Goal: Task Accomplishment & Management: Use online tool/utility

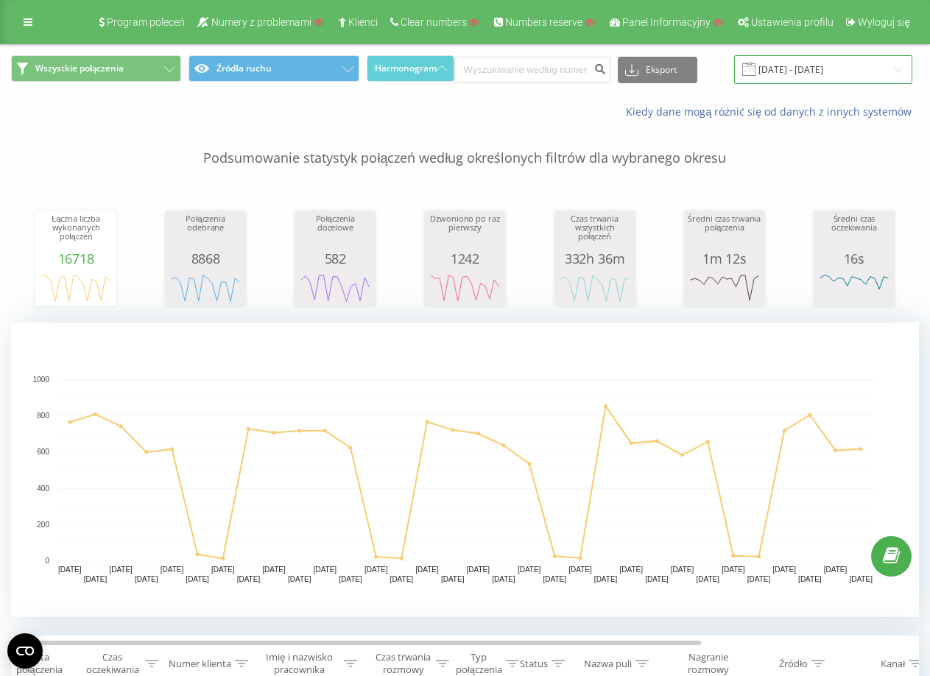
click at [799, 79] on input "[DATE] - [DATE]" at bounding box center [823, 69] width 178 height 29
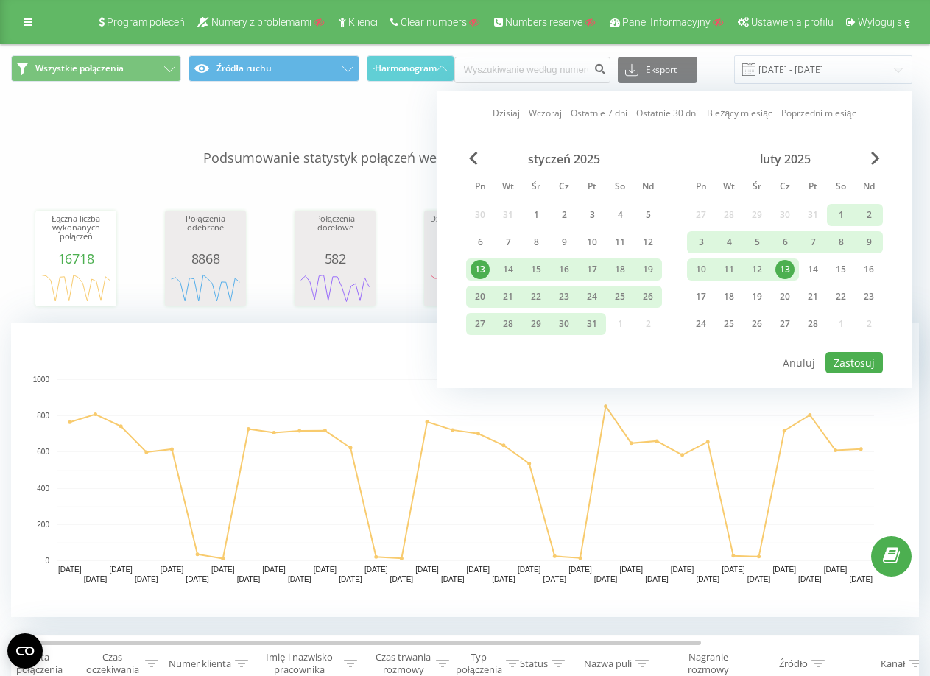
click at [736, 113] on link "Bieżący miesiąc" at bounding box center [739, 113] width 65 height 14
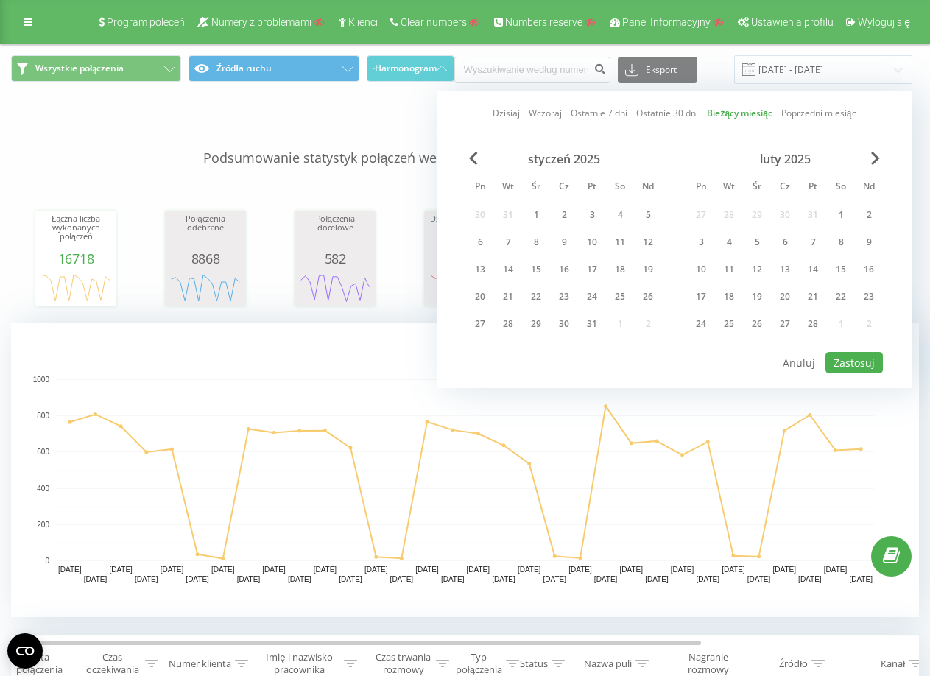
click at [830, 113] on link "Poprzedni miesiąc" at bounding box center [818, 113] width 75 height 14
click at [844, 357] on button "Zastosuj" at bounding box center [853, 362] width 57 height 21
type input "[DATE] - [DATE]"
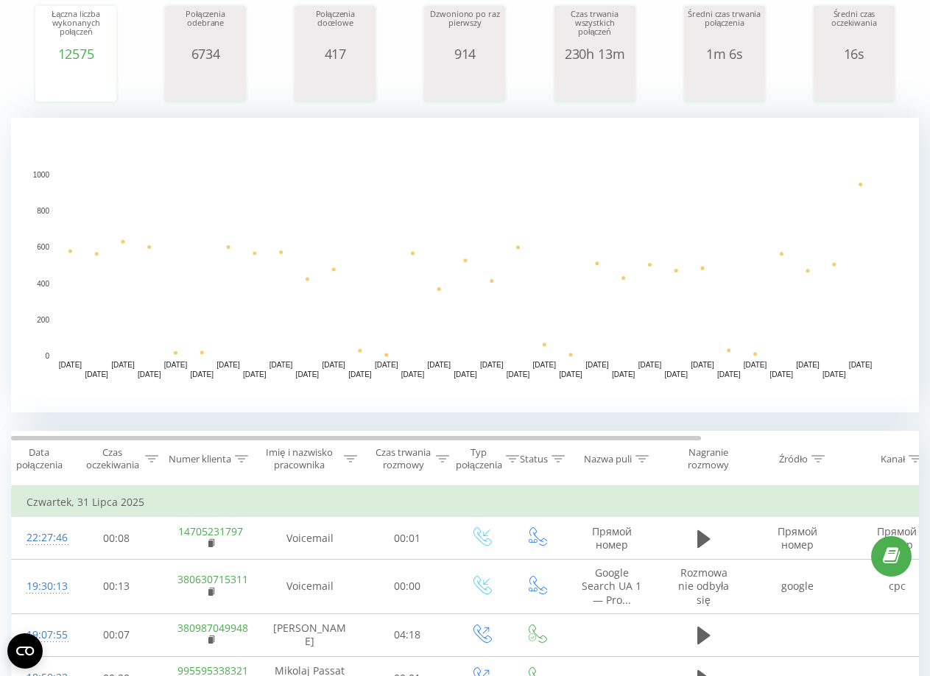
scroll to position [294, 0]
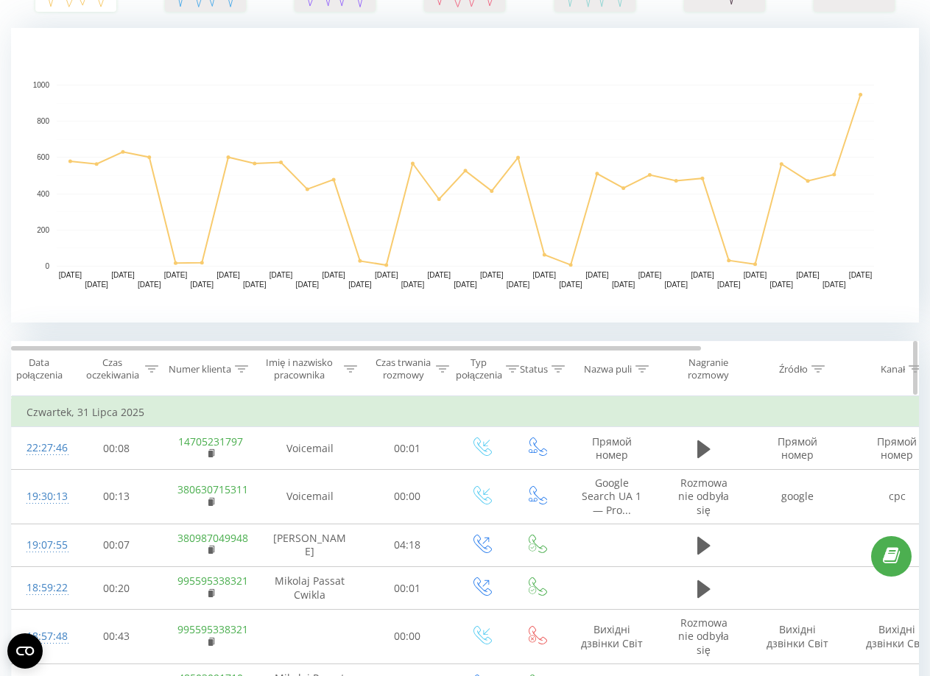
click at [311, 371] on div "Imię i nazwisko pracownika" at bounding box center [299, 368] width 82 height 25
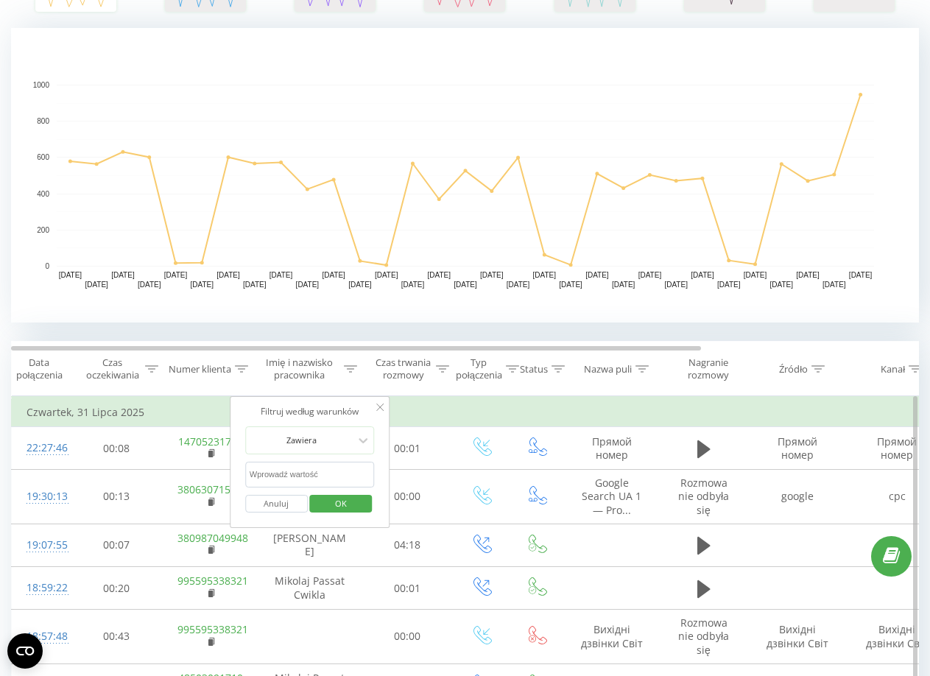
click at [287, 478] on input "text" at bounding box center [310, 475] width 130 height 26
type input "passat"
click at [353, 503] on span "OK" at bounding box center [340, 503] width 41 height 23
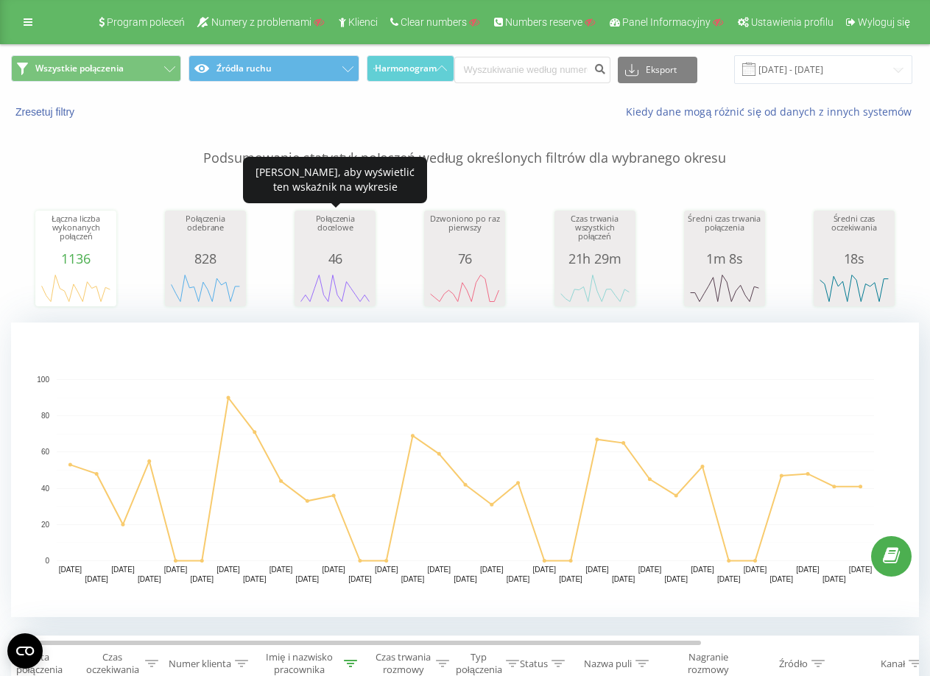
click at [345, 261] on div "46" at bounding box center [335, 258] width 74 height 15
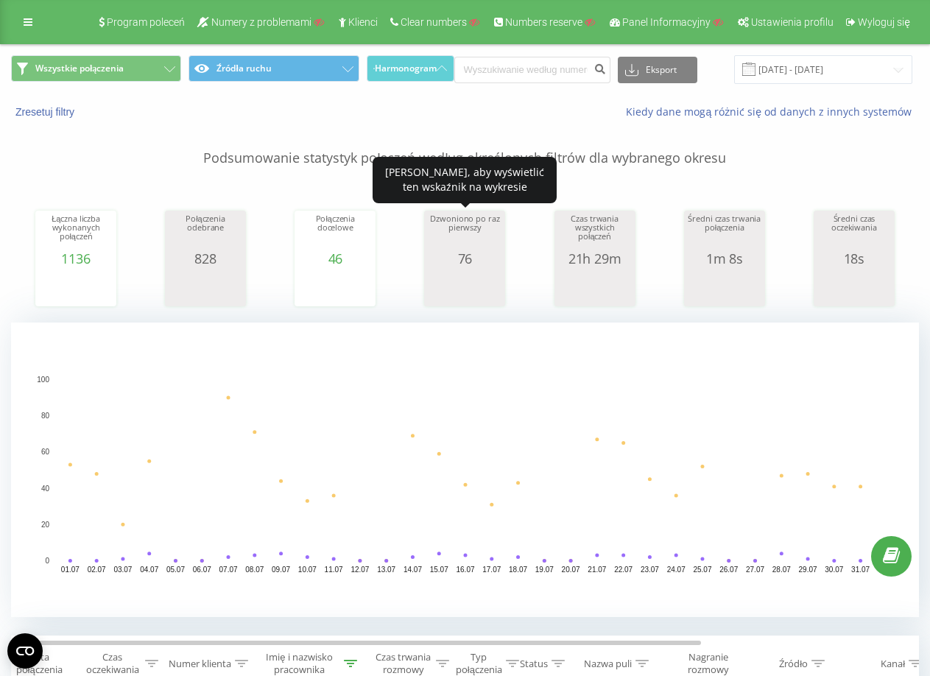
click at [453, 265] on div "76" at bounding box center [465, 258] width 74 height 15
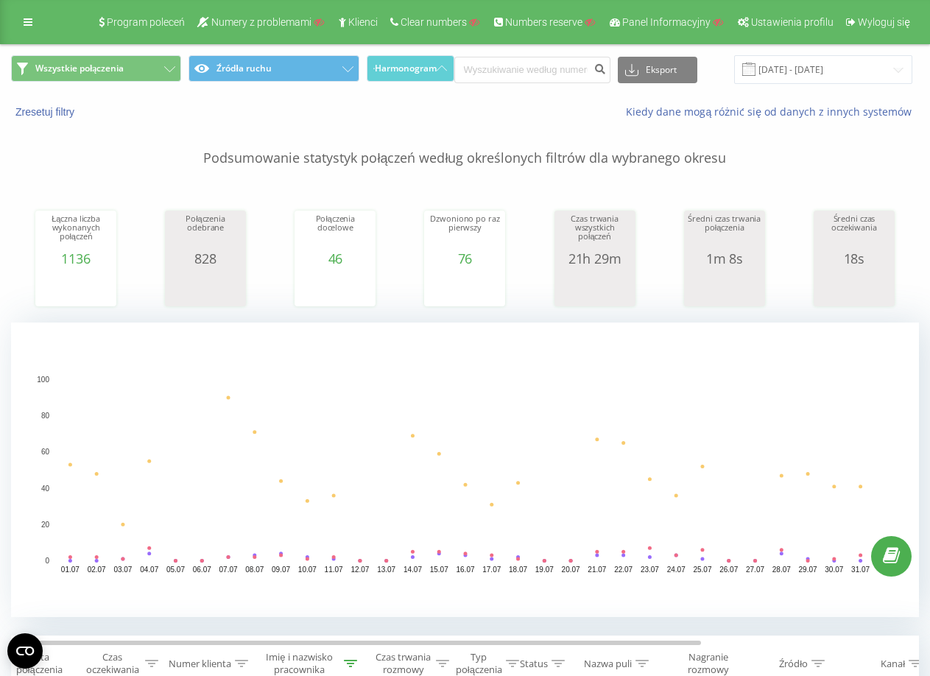
click at [390, 266] on div "Łączna liczba wykonanych połączeń 1136 date totalCalls [DATE] [PHONE_NUMBER][DA…" at bounding box center [465, 244] width 908 height 127
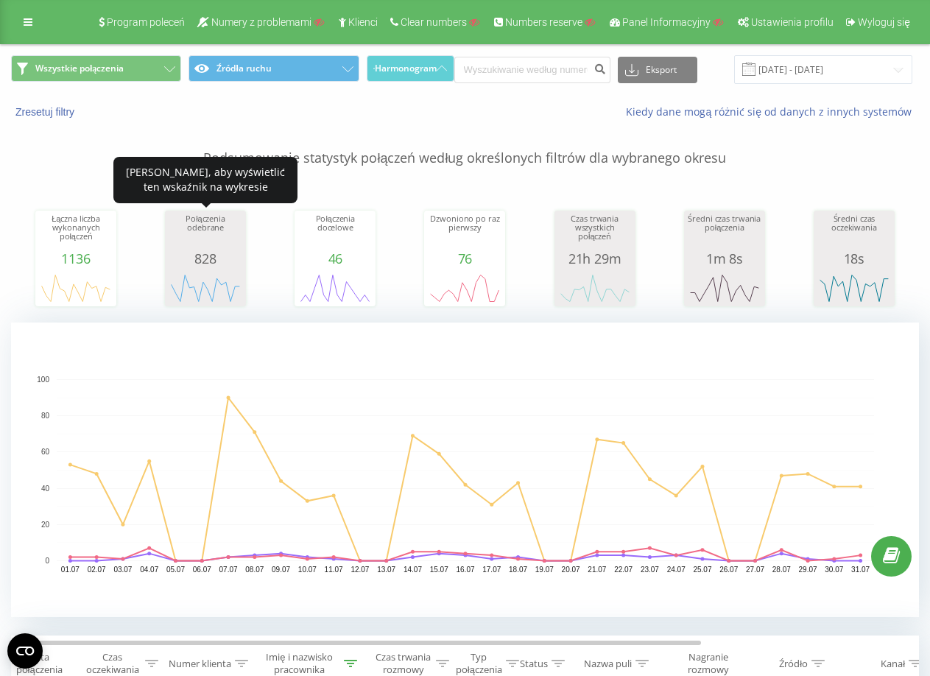
click at [189, 254] on div "828" at bounding box center [206, 258] width 74 height 15
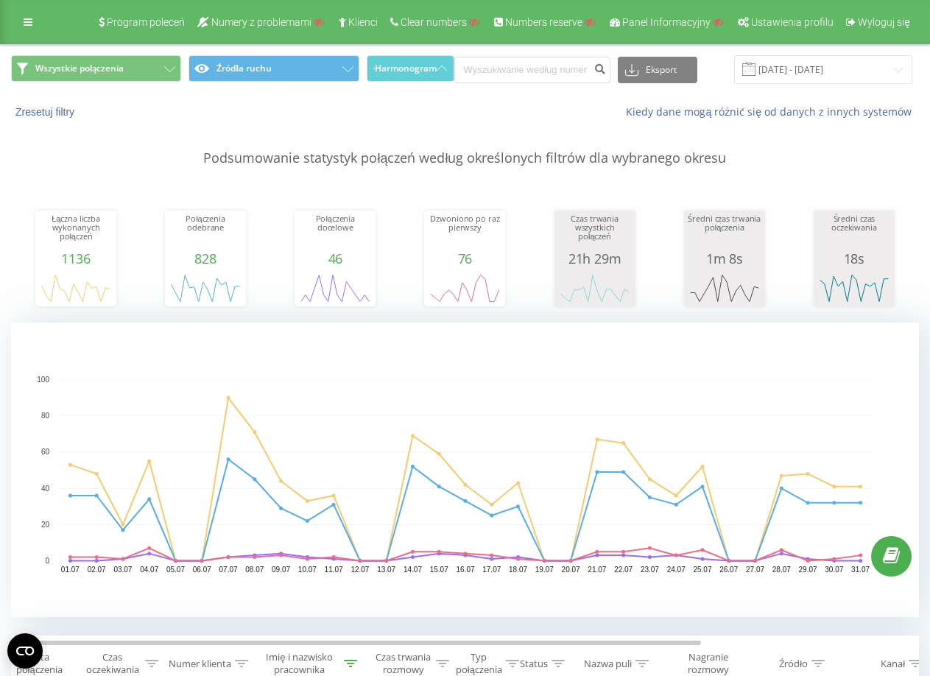
click at [291, 247] on div "Łączna liczba wykonanych połączeń 1136 date totalCalls [DATE] [PHONE_NUMBER][DA…" at bounding box center [465, 244] width 908 height 127
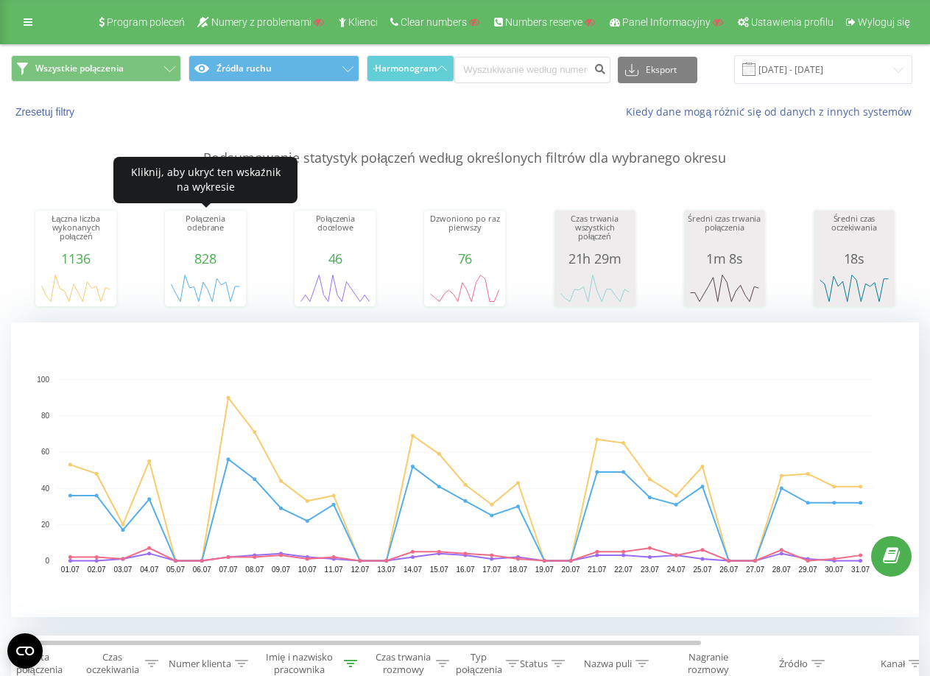
drag, startPoint x: 221, startPoint y: 246, endPoint x: 249, endPoint y: 250, distance: 28.2
click at [222, 246] on div "Połączenia odebrane" at bounding box center [206, 232] width 74 height 37
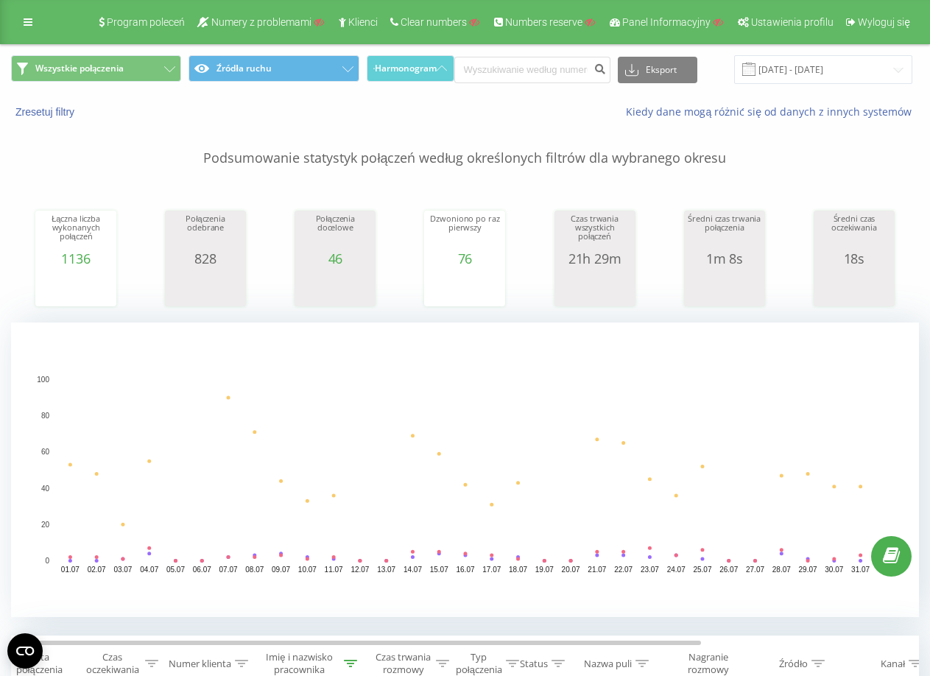
click at [313, 255] on div "46" at bounding box center [335, 258] width 74 height 15
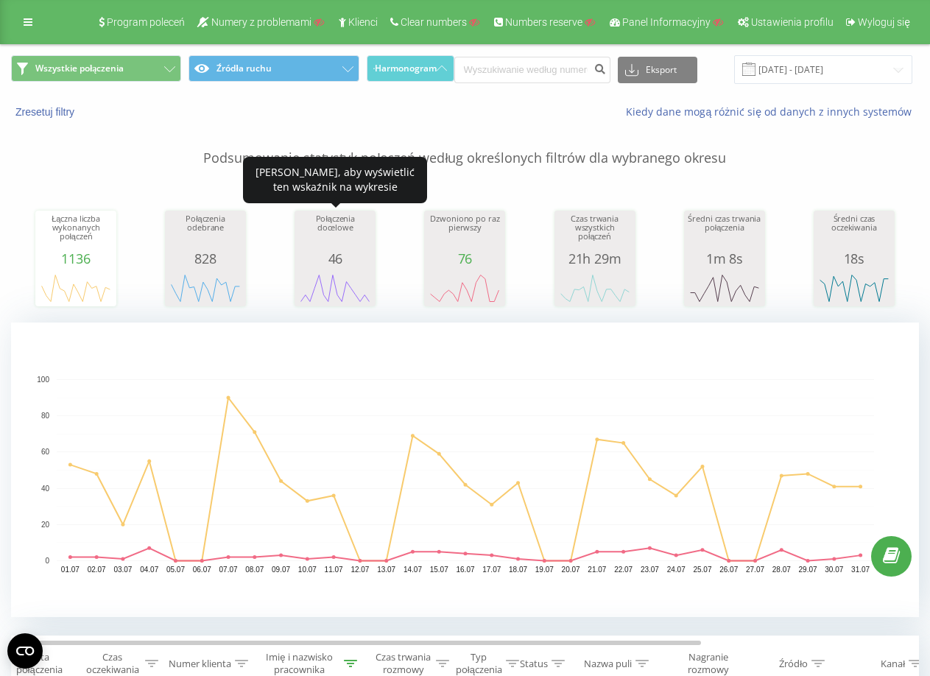
click at [448, 257] on div "76" at bounding box center [465, 258] width 74 height 15
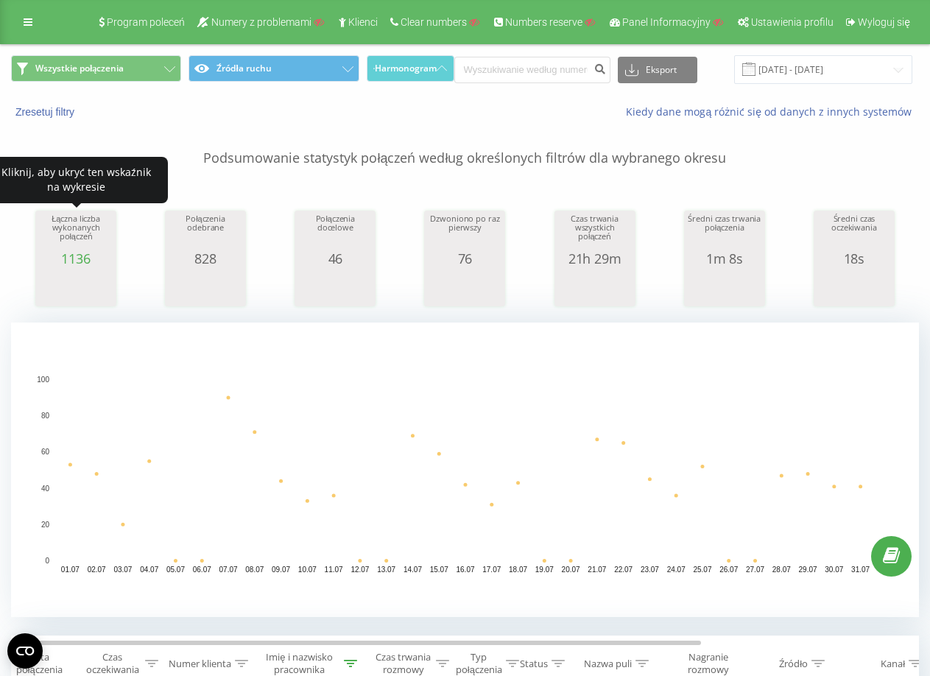
click at [58, 255] on div "1136" at bounding box center [76, 258] width 74 height 15
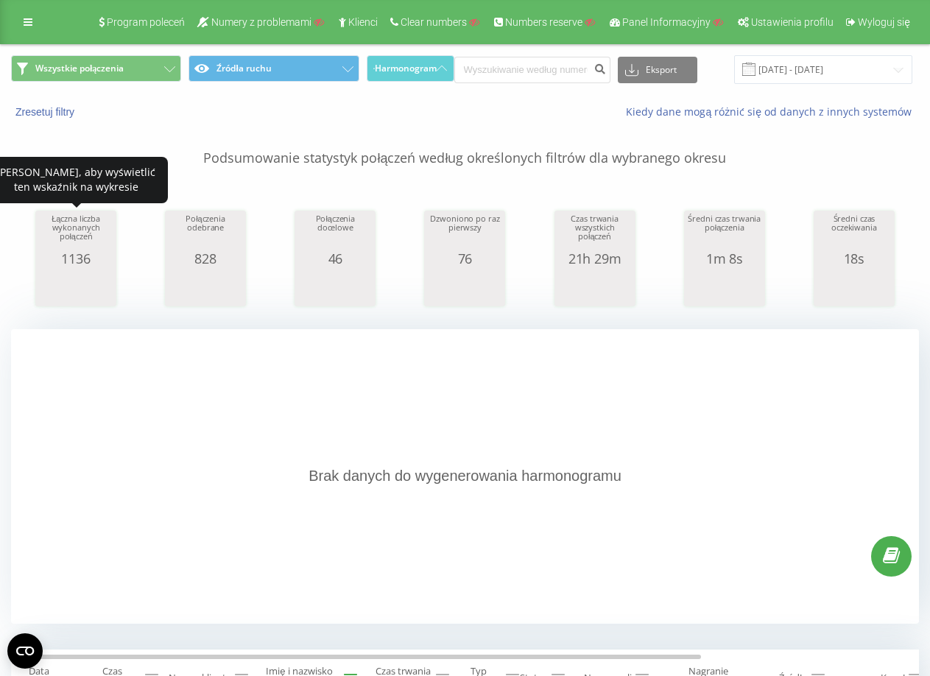
click at [75, 252] on div "1136" at bounding box center [76, 258] width 74 height 15
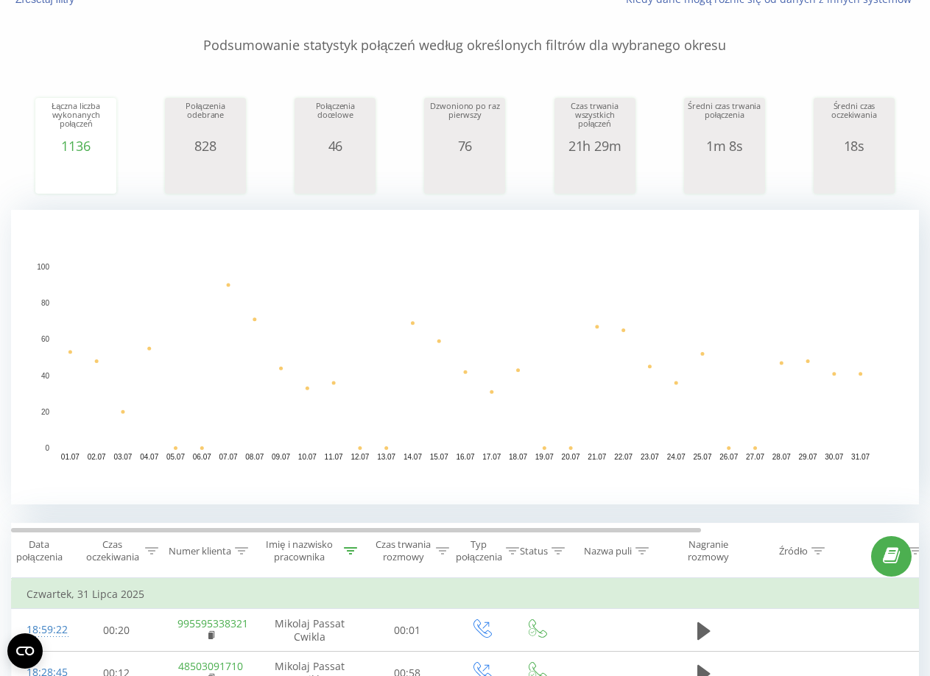
scroll to position [147, 0]
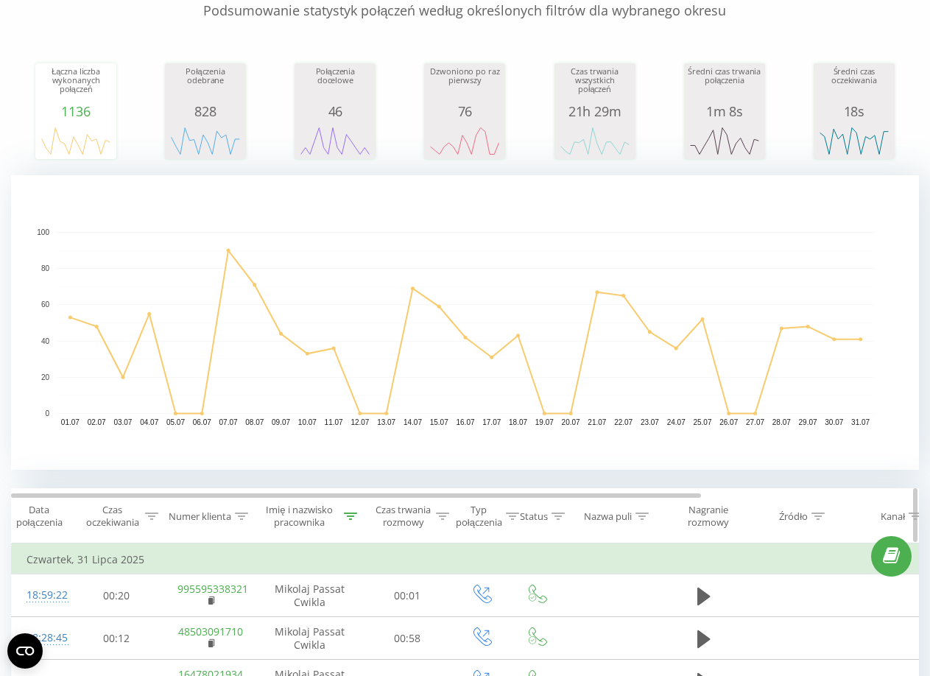
click at [318, 515] on div "Imię i nazwisko pracownika" at bounding box center [299, 515] width 82 height 25
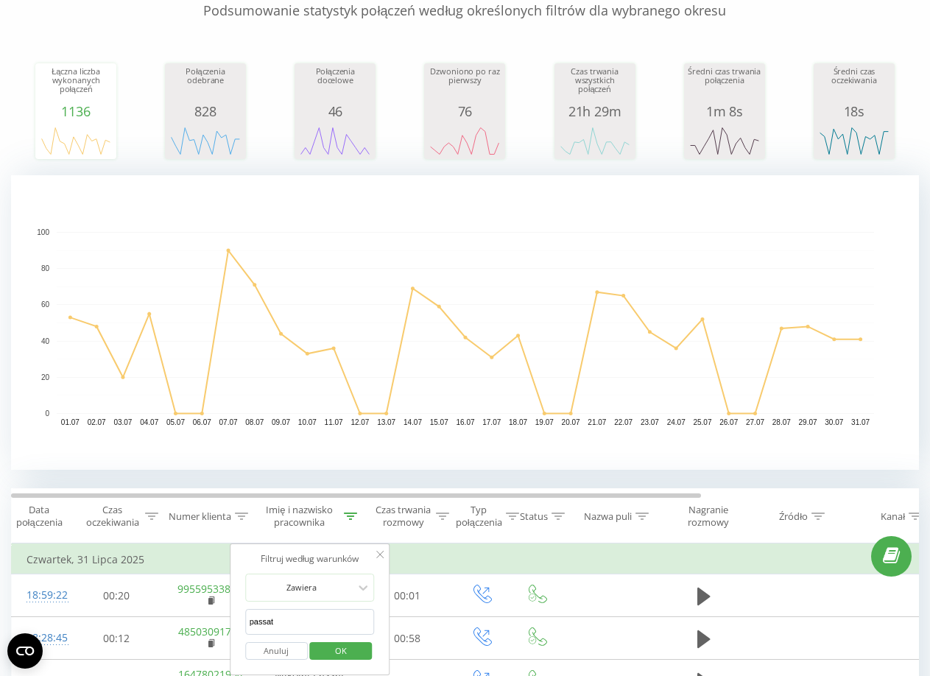
click at [317, 612] on input "passat" at bounding box center [310, 622] width 130 height 26
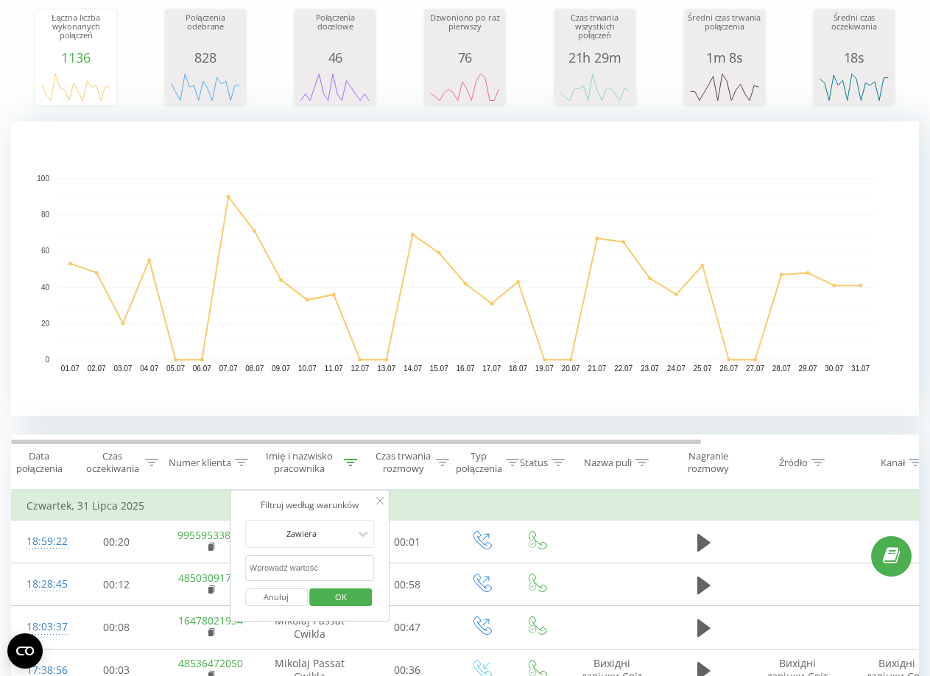
scroll to position [221, 0]
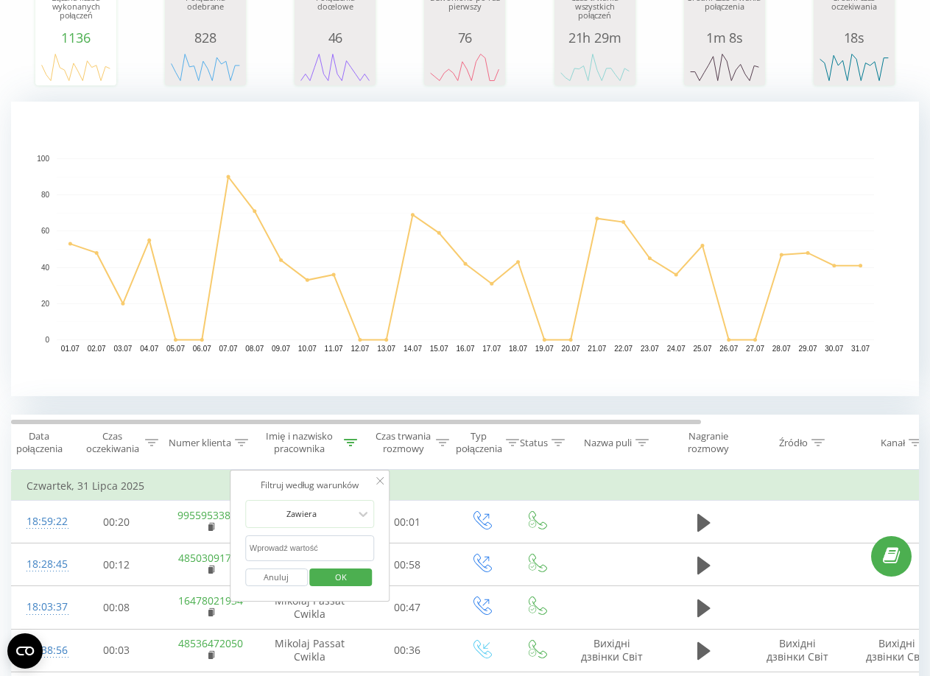
click at [309, 548] on input "text" at bounding box center [310, 548] width 130 height 26
type input "marble"
click at [358, 583] on span "OK" at bounding box center [340, 576] width 41 height 23
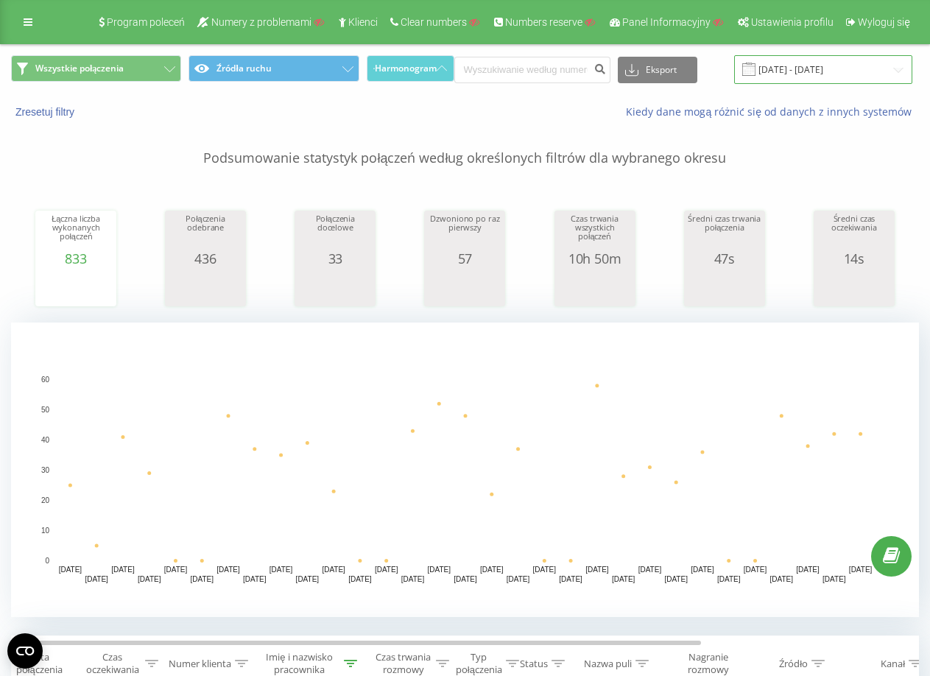
click at [785, 66] on input "[DATE] - [DATE]" at bounding box center [823, 69] width 178 height 29
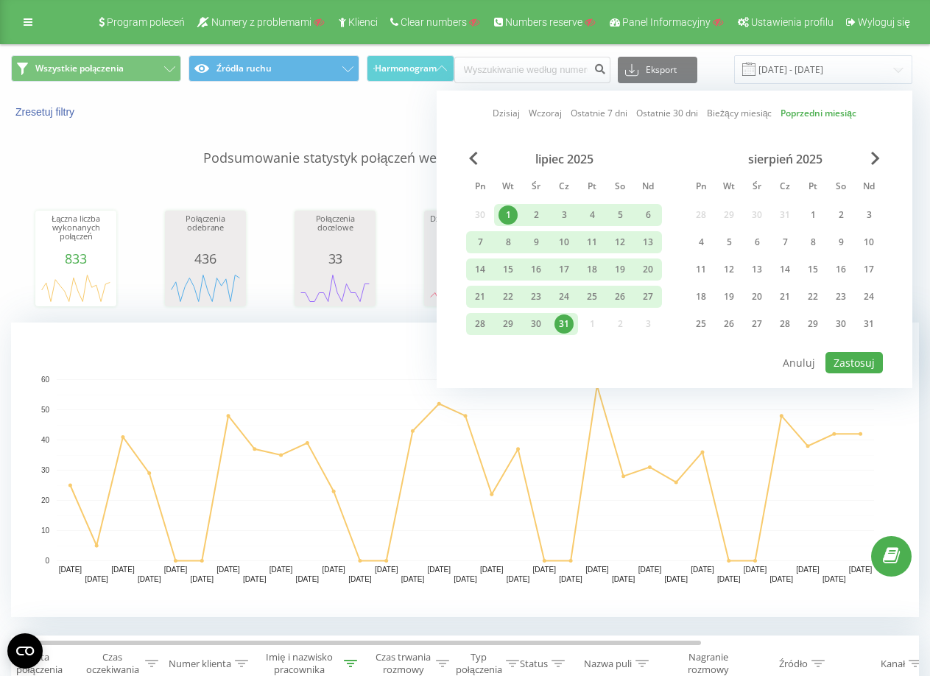
click at [467, 149] on div "[DATE] [DATE] Ostatnie 7 dni Ostatnie 30 dni Bieżący miesiąc Poprzedni miesiąc …" at bounding box center [674, 239] width 476 height 297
click at [467, 158] on div "lipiec 2025" at bounding box center [564, 159] width 196 height 15
click at [473, 158] on span "Previous Month" at bounding box center [473, 158] width 9 height 13
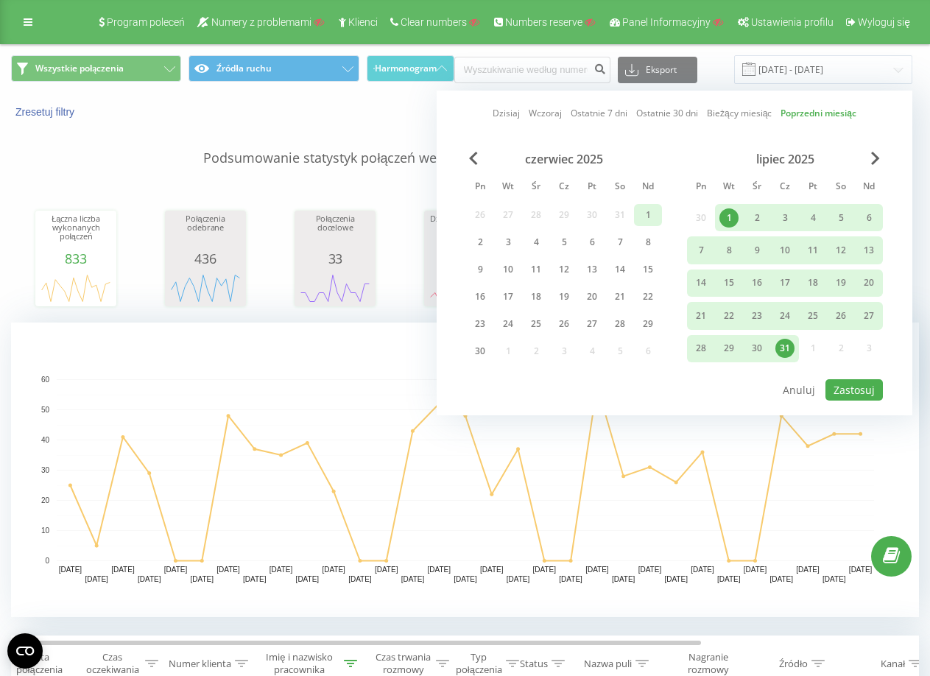
click at [652, 213] on div "1" at bounding box center [647, 214] width 19 height 19
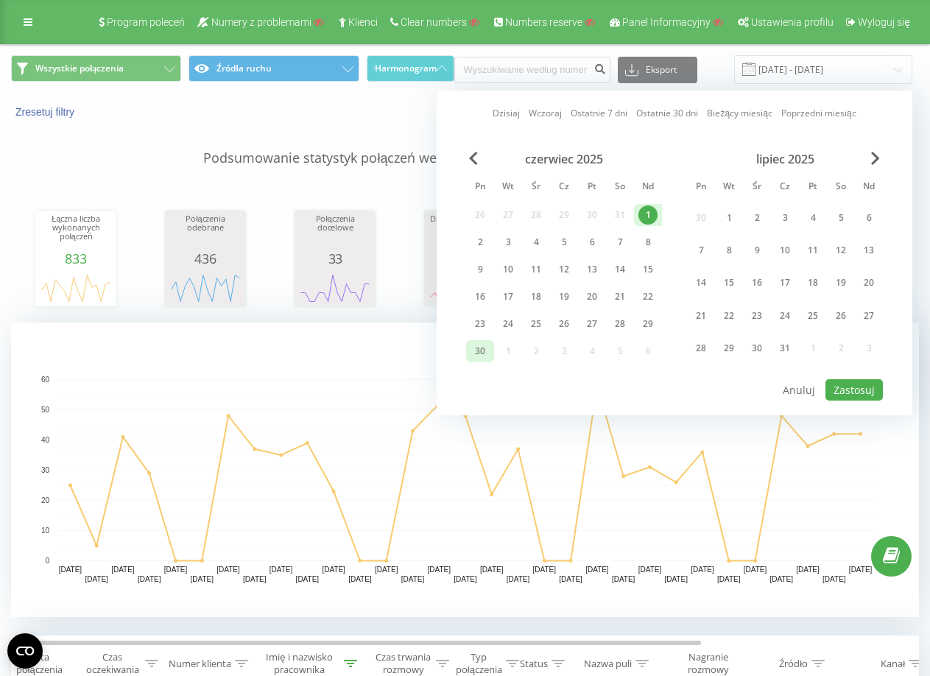
drag, startPoint x: 476, startPoint y: 353, endPoint x: 493, endPoint y: 355, distance: 17.7
click at [476, 354] on div "30" at bounding box center [479, 351] width 19 height 19
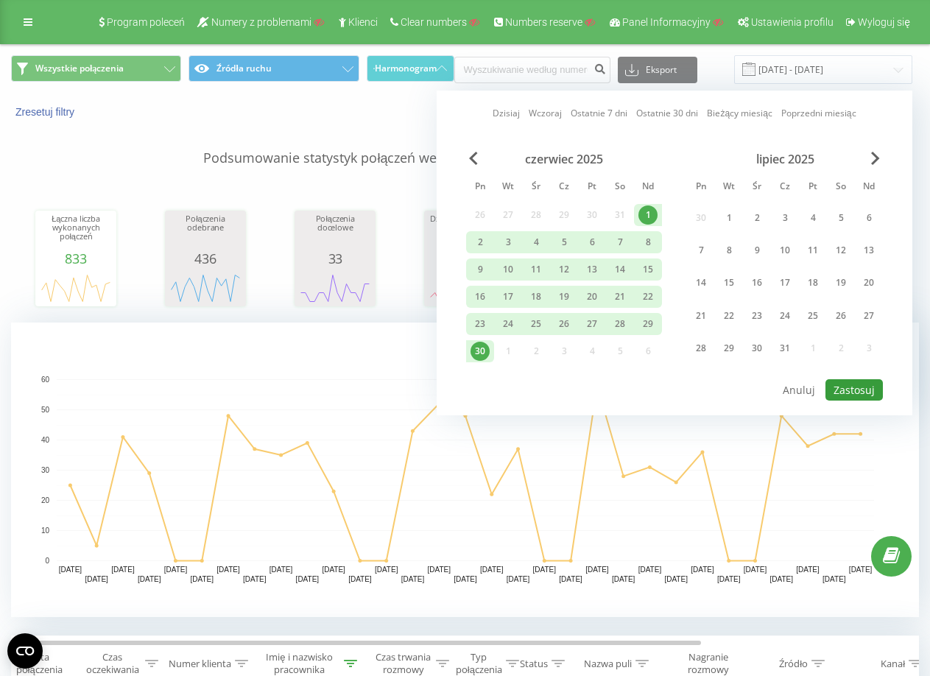
click at [841, 386] on button "Zastosuj" at bounding box center [853, 389] width 57 height 21
type input "[DATE] - [DATE]"
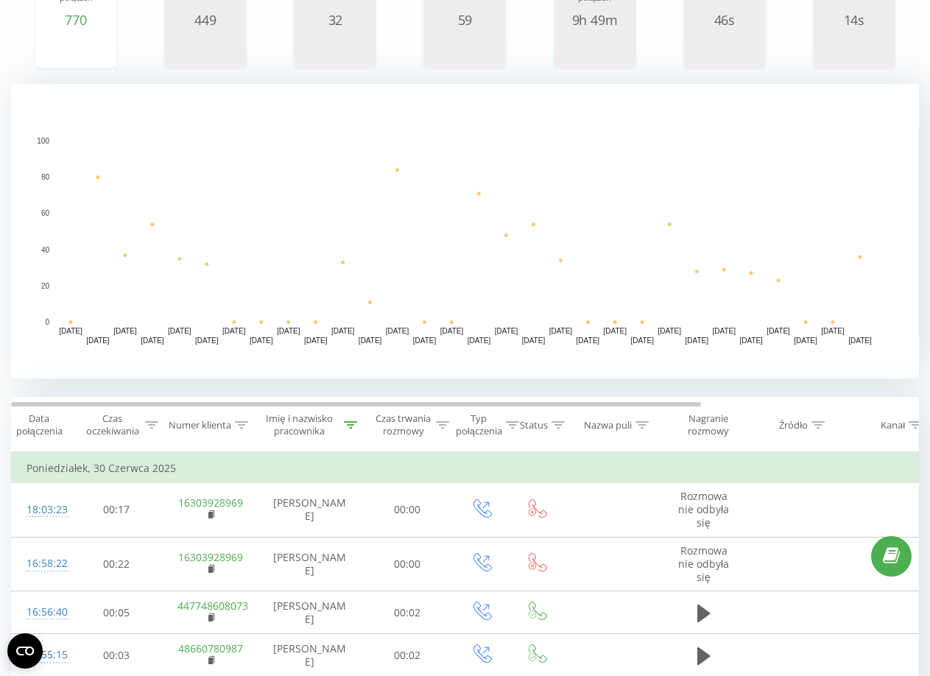
scroll to position [294, 0]
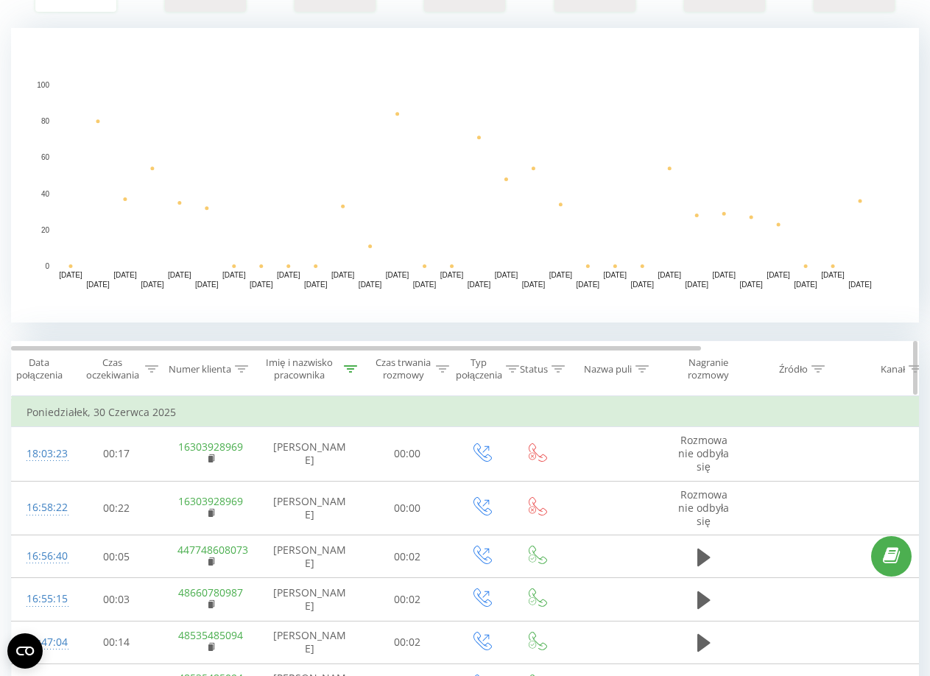
click at [303, 355] on th "Imię i nazwisko pracownika" at bounding box center [309, 369] width 103 height 54
click at [308, 364] on div "Imię i nazwisko pracownika" at bounding box center [299, 368] width 82 height 25
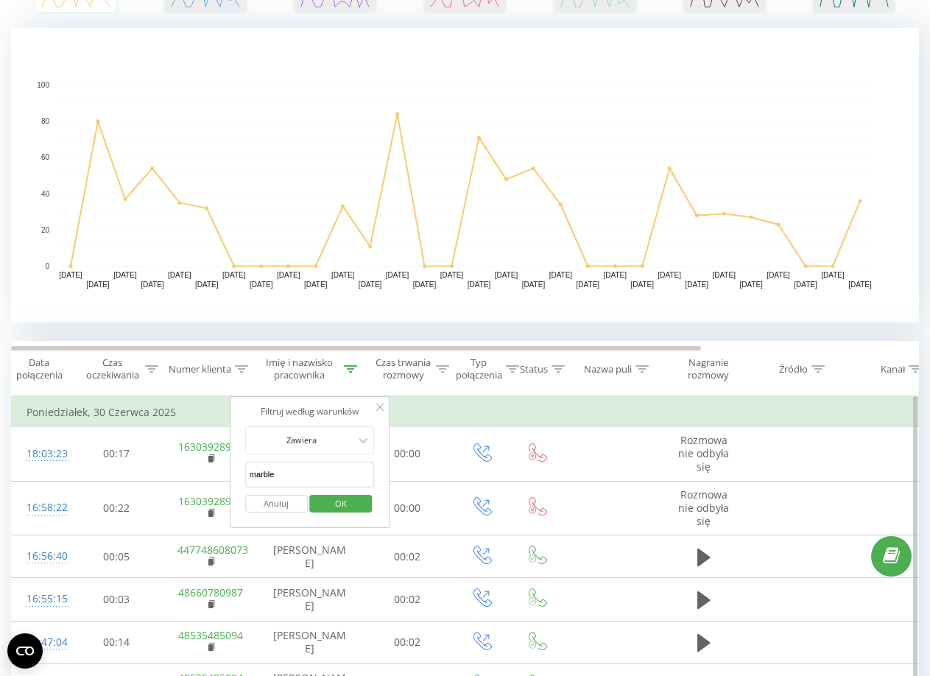
click at [325, 464] on input "marble" at bounding box center [310, 475] width 130 height 26
click at [326, 464] on input "marble" at bounding box center [310, 475] width 130 height 26
click at [330, 465] on input "text" at bounding box center [310, 475] width 130 height 26
type input "passat"
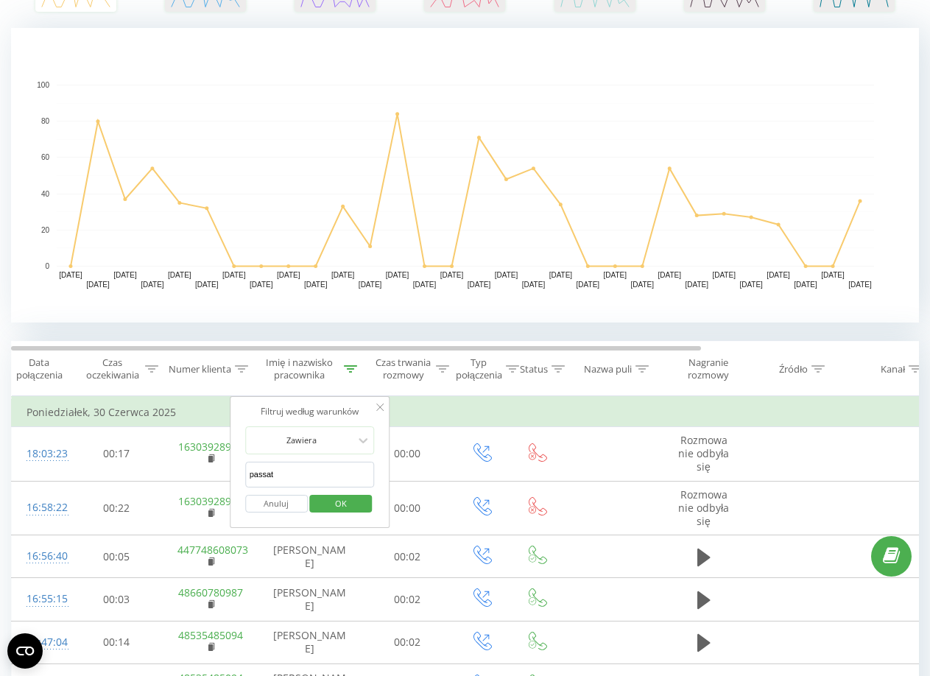
click at [347, 509] on span "OK" at bounding box center [340, 503] width 41 height 23
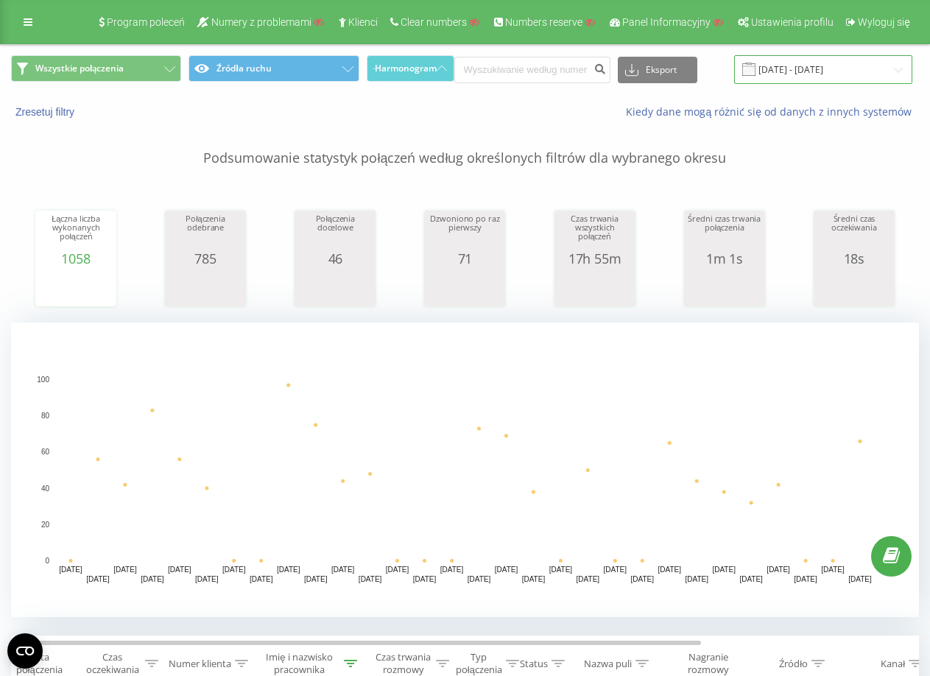
click at [811, 73] on input "[DATE] - [DATE]" at bounding box center [823, 69] width 178 height 29
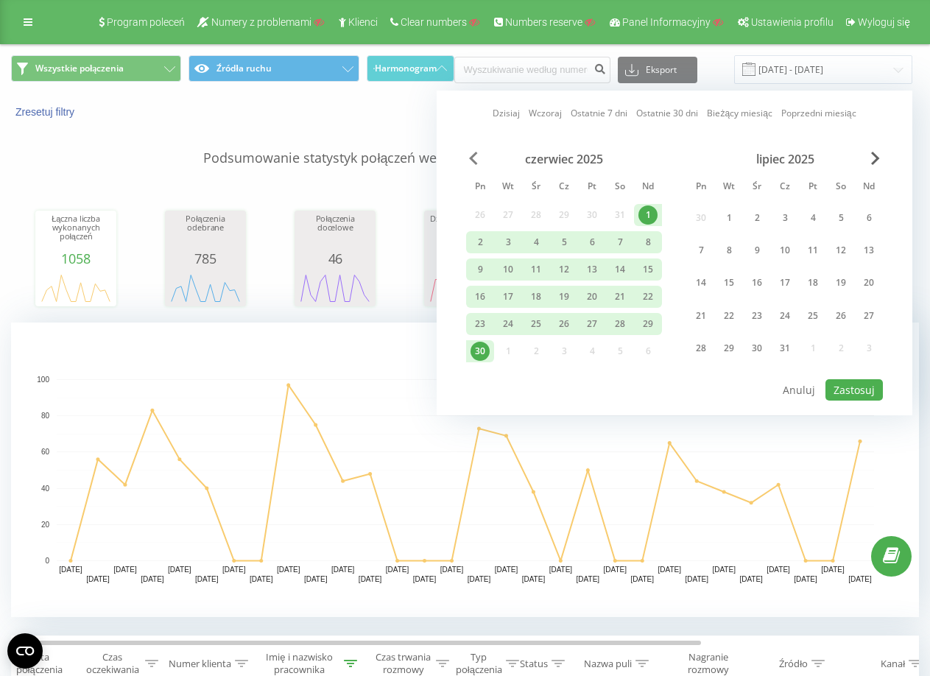
click at [477, 155] on span "Previous Month" at bounding box center [473, 158] width 9 height 13
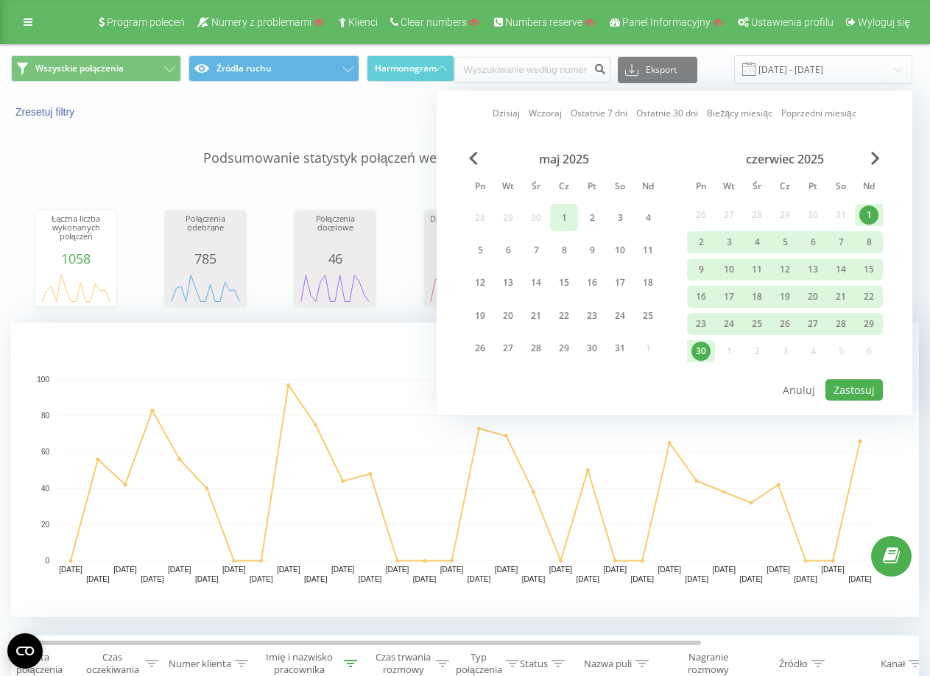
click at [561, 216] on div "1" at bounding box center [563, 217] width 19 height 19
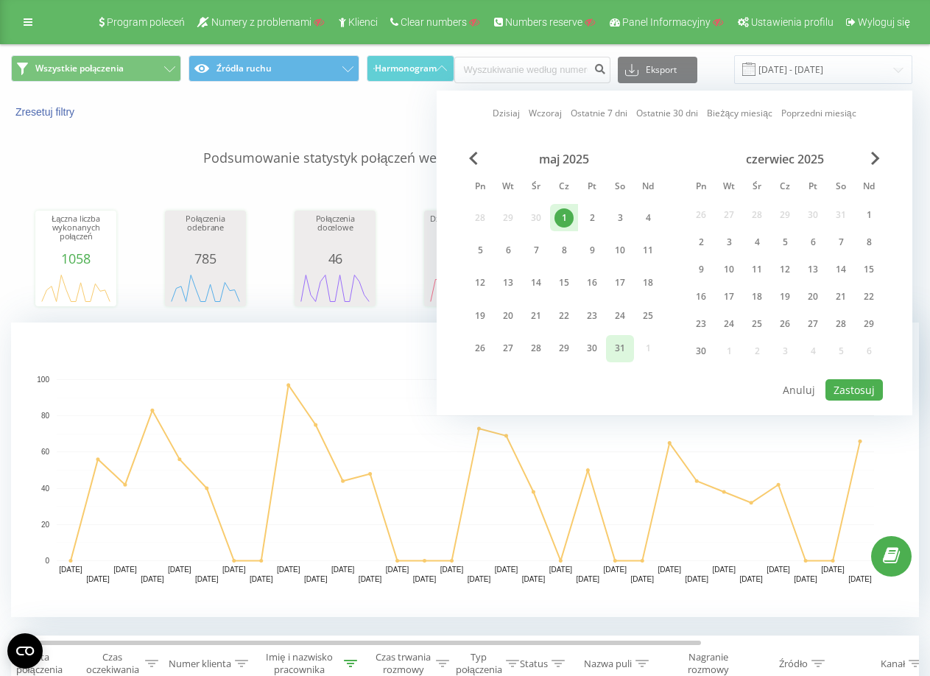
click at [615, 353] on div "31" at bounding box center [619, 348] width 19 height 19
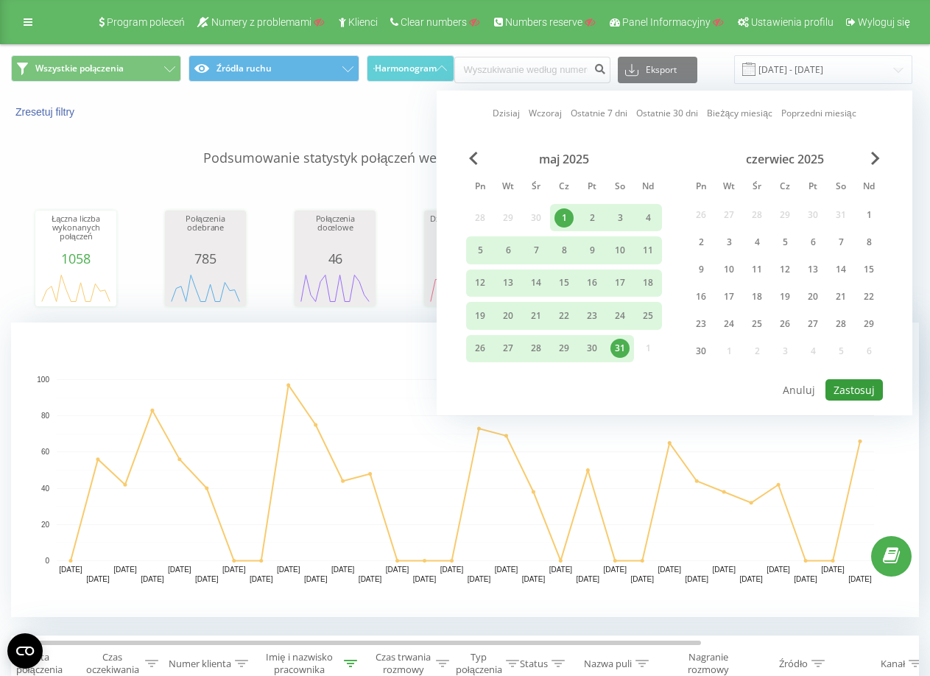
click at [862, 388] on button "Zastosuj" at bounding box center [853, 389] width 57 height 21
type input "[DATE] - [DATE]"
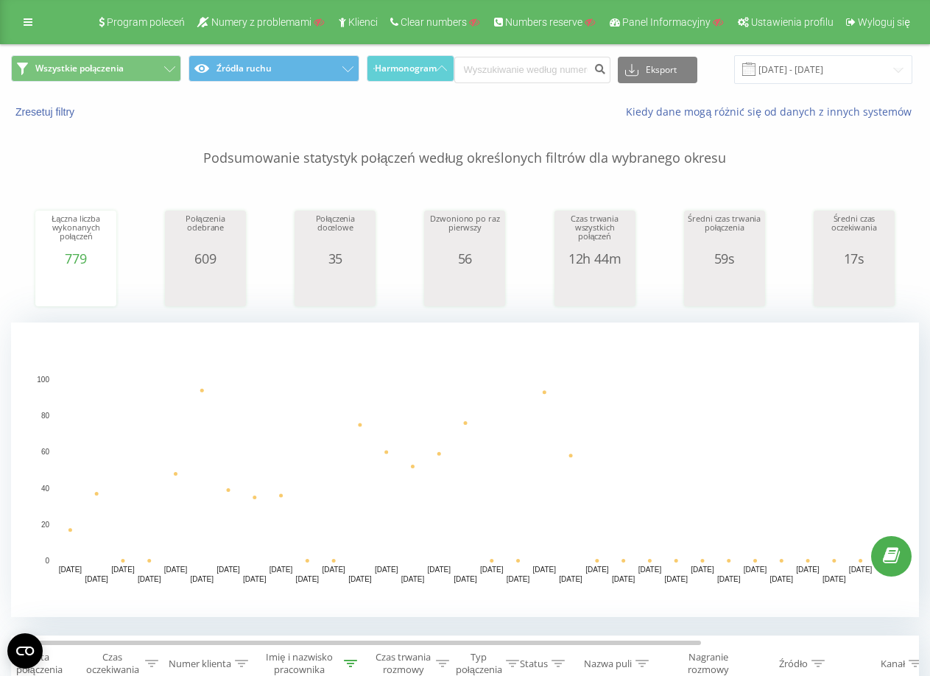
scroll to position [368, 0]
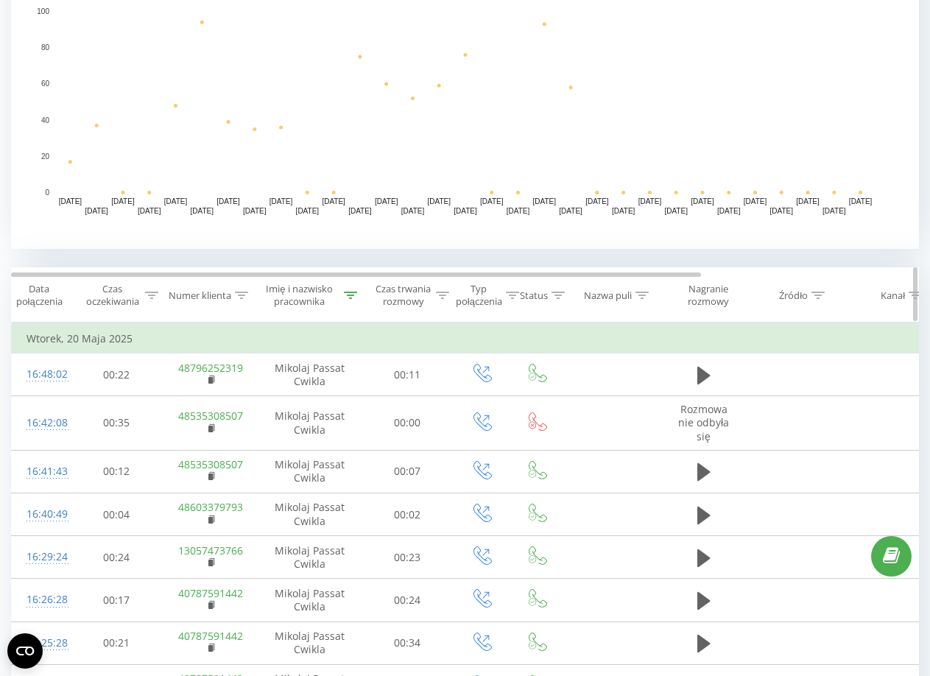
click at [303, 304] on div "Imię i nazwisko pracownika" at bounding box center [299, 295] width 82 height 25
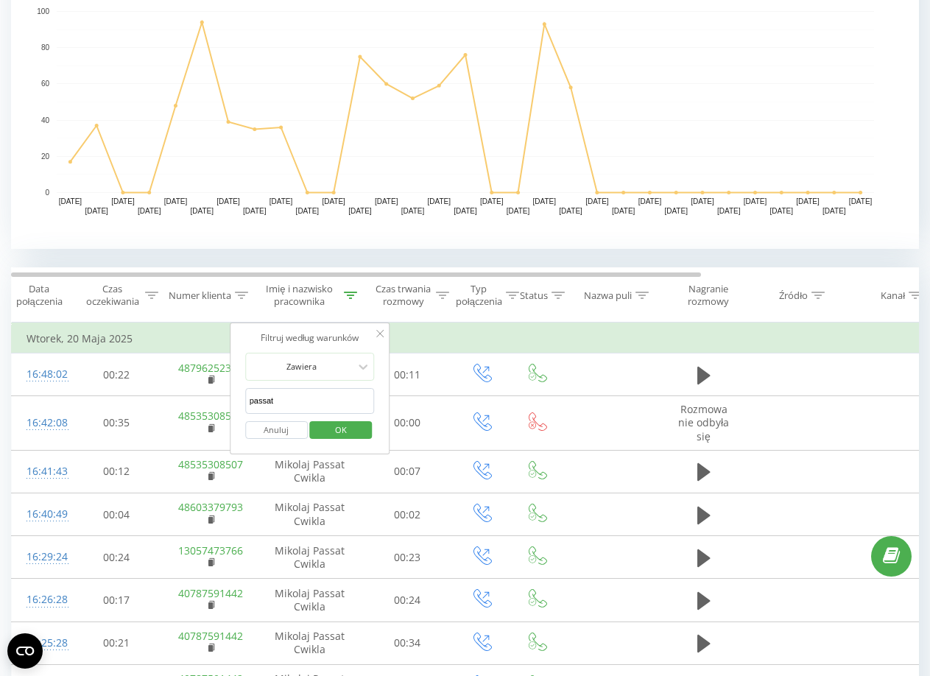
click at [333, 390] on input "passat" at bounding box center [310, 401] width 130 height 26
click at [316, 400] on input "text" at bounding box center [310, 401] width 130 height 26
type input "marble"
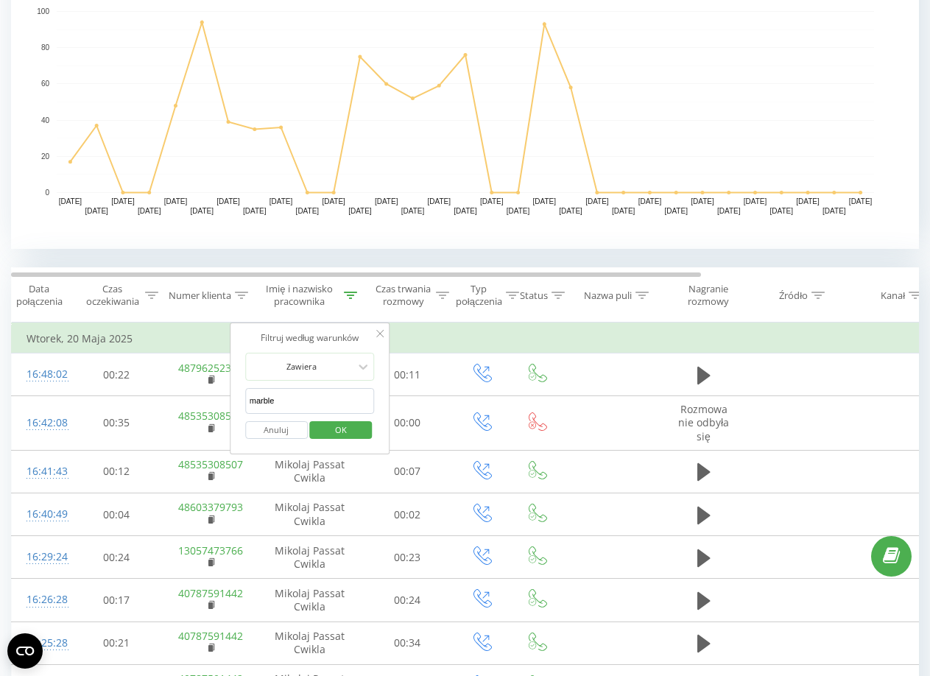
click at [332, 427] on span "OK" at bounding box center [340, 429] width 41 height 23
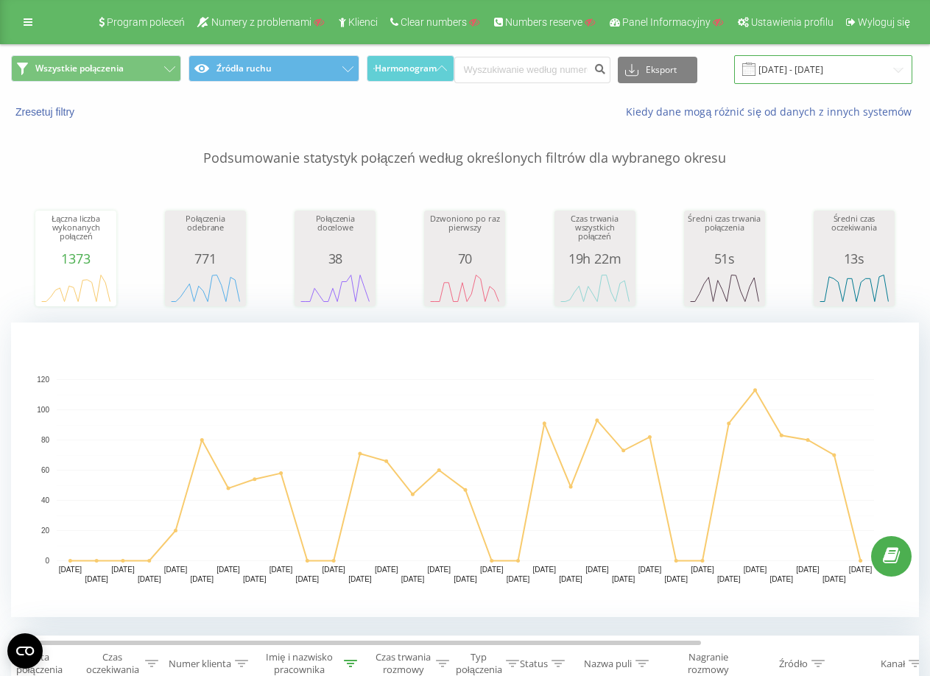
click at [771, 76] on input "[DATE] - [DATE]" at bounding box center [823, 69] width 178 height 29
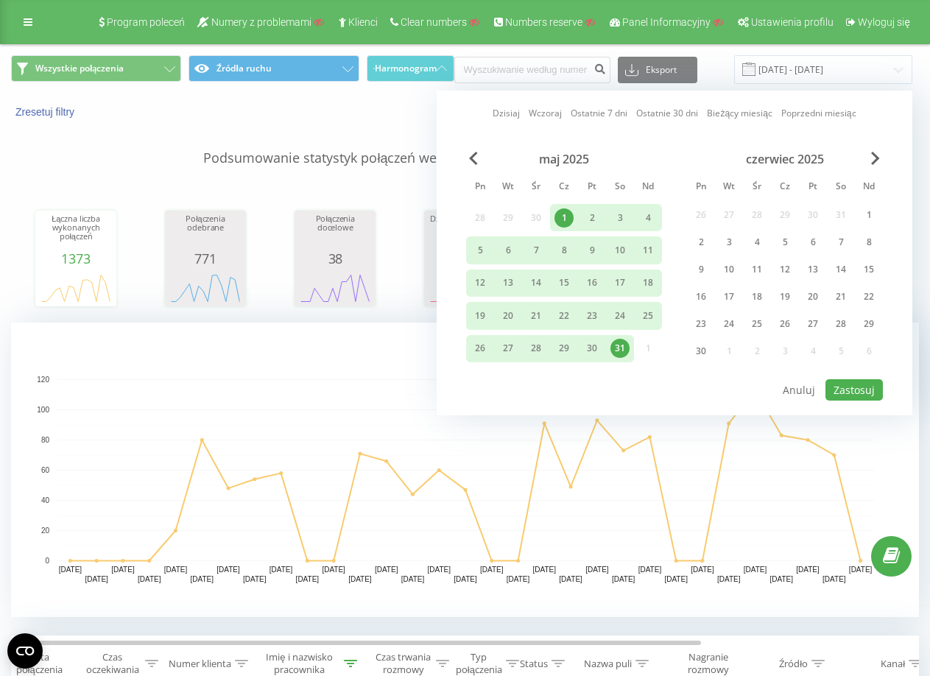
click at [467, 153] on div "maj 2025" at bounding box center [564, 159] width 196 height 15
click at [472, 153] on span "Previous Month" at bounding box center [473, 158] width 9 height 13
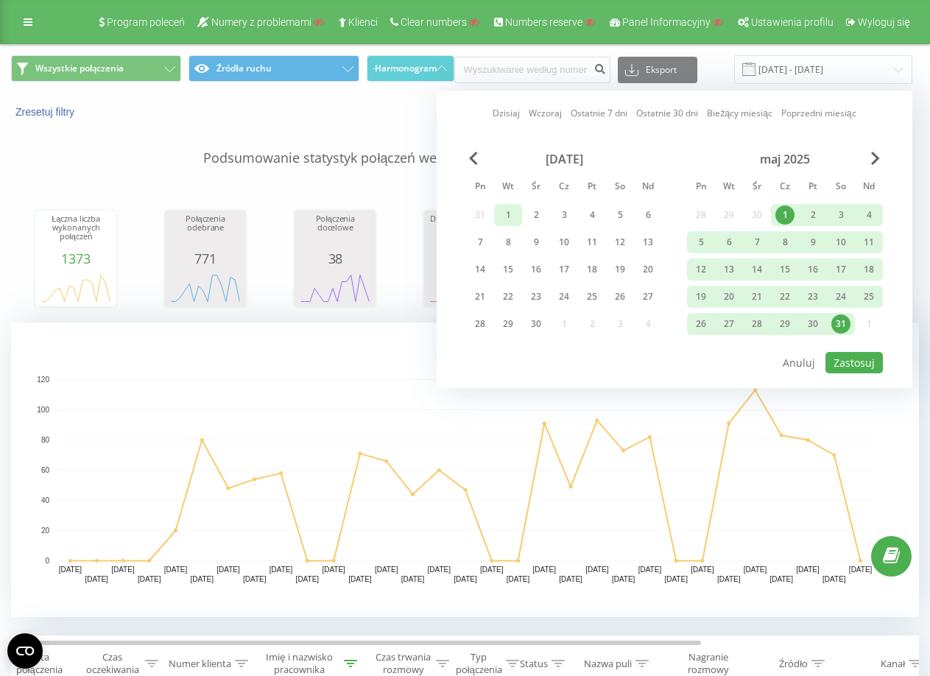
click at [509, 208] on div "1" at bounding box center [507, 214] width 19 height 19
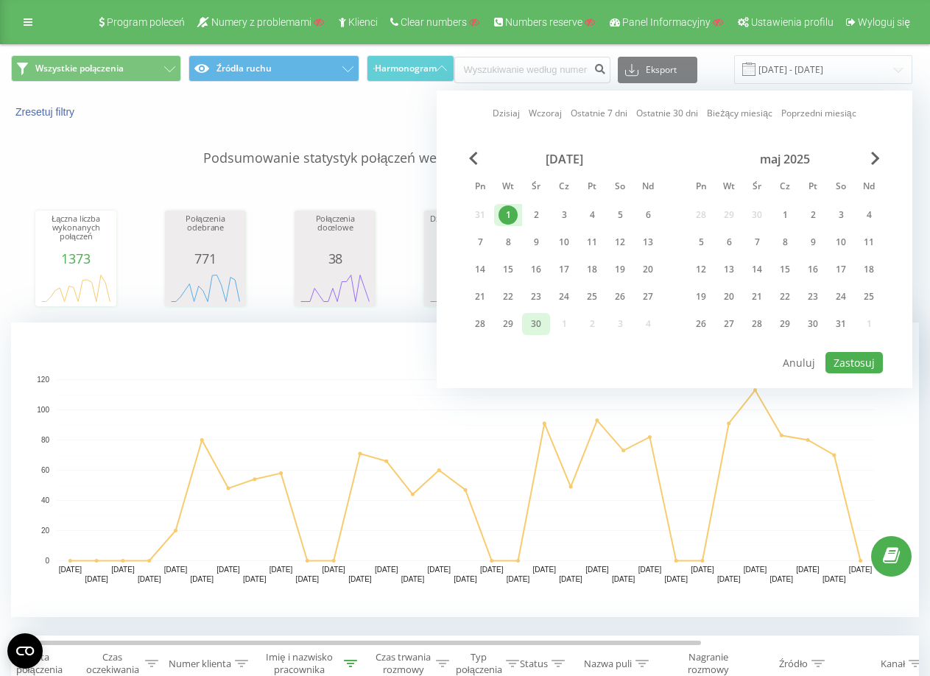
click at [536, 324] on div "30" at bounding box center [535, 323] width 19 height 19
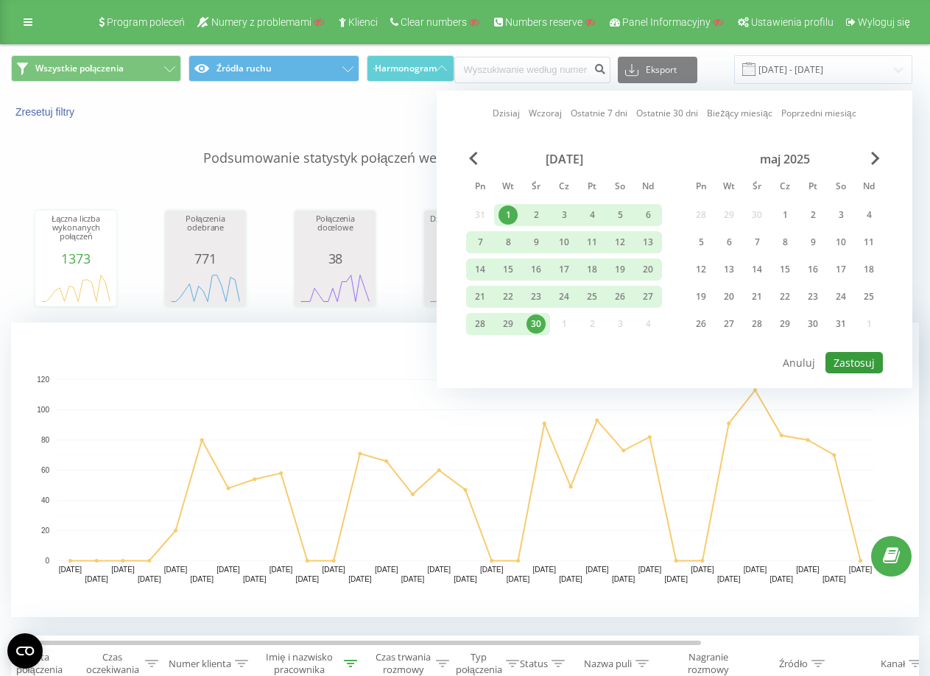
click at [863, 359] on button "Zastosuj" at bounding box center [853, 362] width 57 height 21
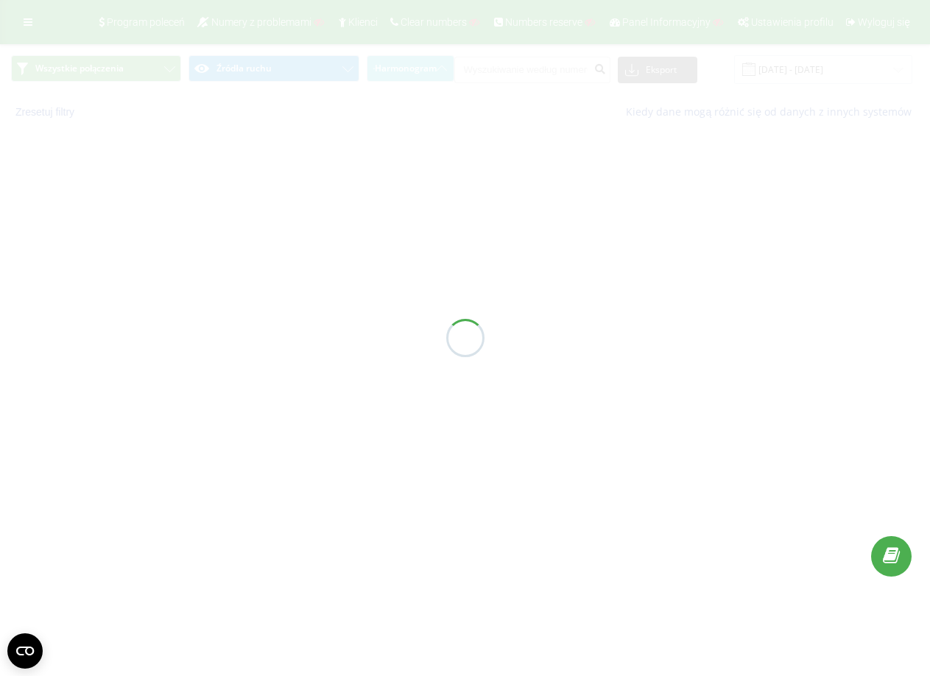
type input "[DATE] - [DATE]"
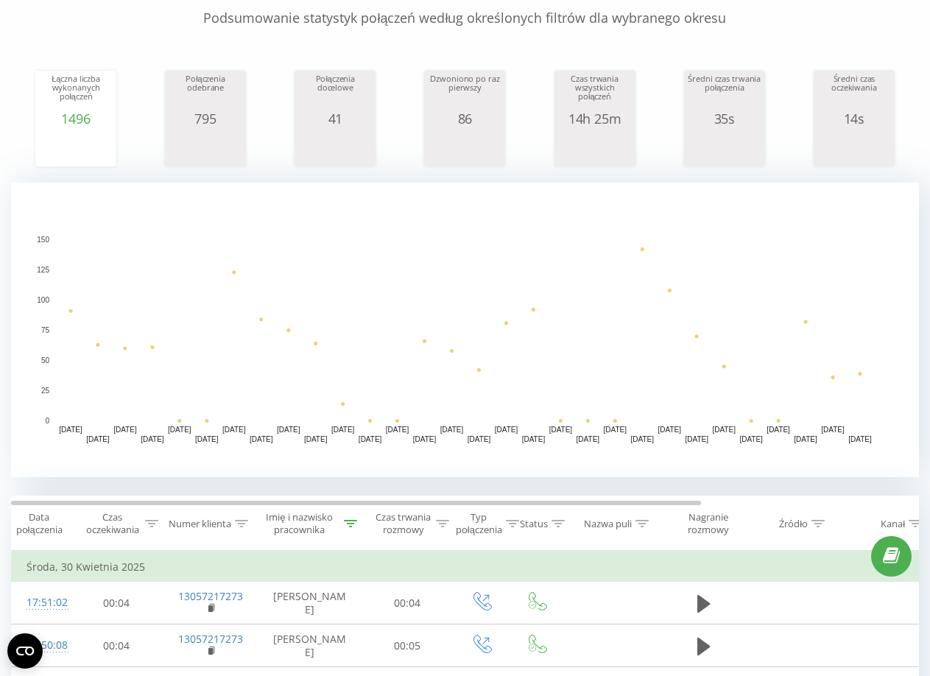
scroll to position [294, 0]
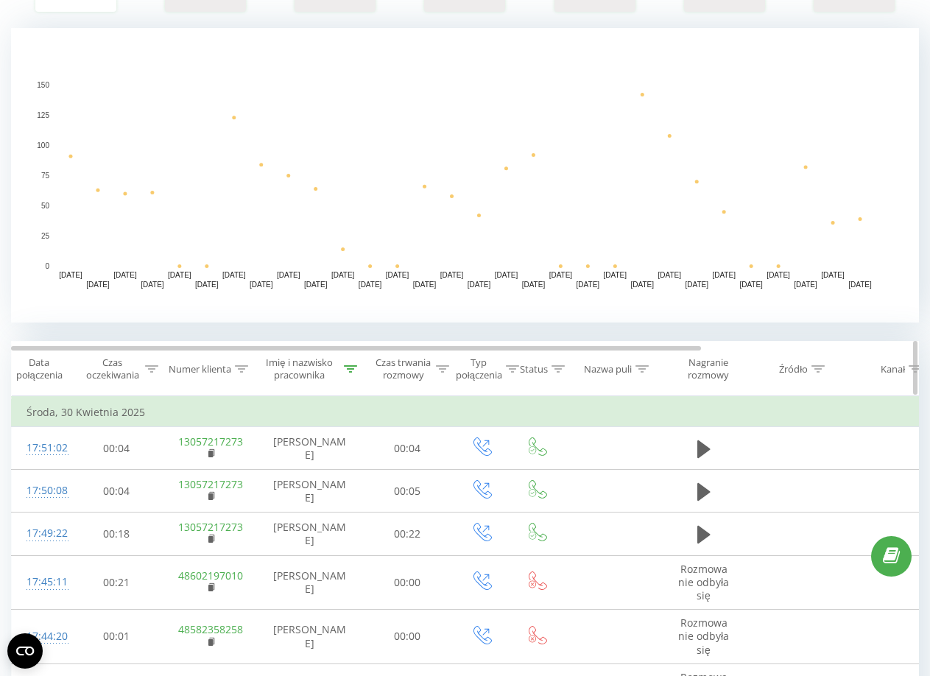
click at [330, 375] on div "Imię i nazwisko pracownika" at bounding box center [299, 368] width 82 height 25
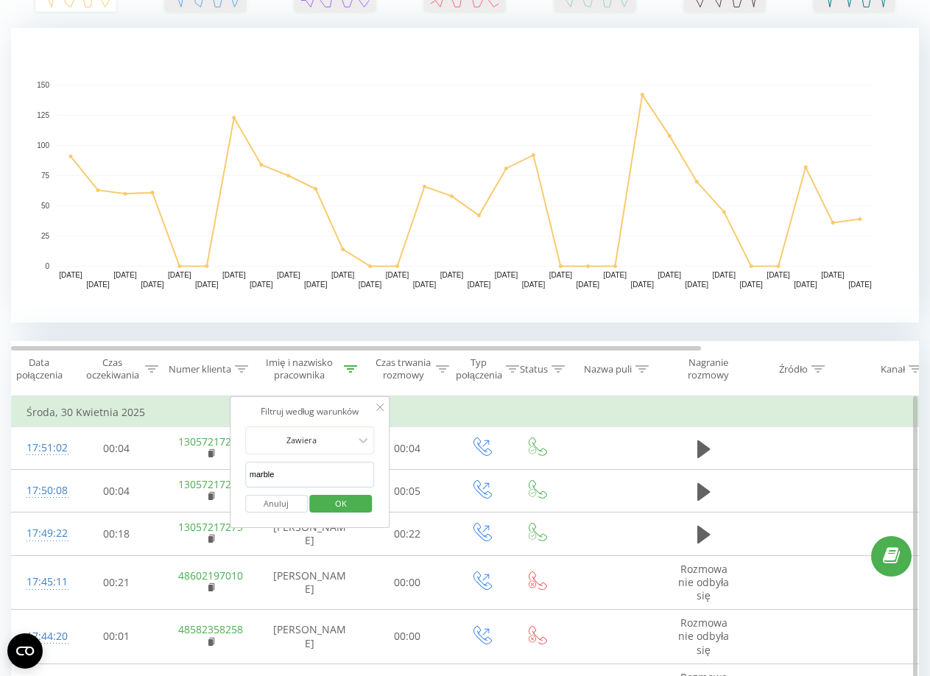
click at [301, 465] on input "marble" at bounding box center [310, 475] width 130 height 26
click at [274, 470] on input "text" at bounding box center [310, 475] width 130 height 26
type input "passat"
click at [347, 510] on span "OK" at bounding box center [340, 503] width 41 height 23
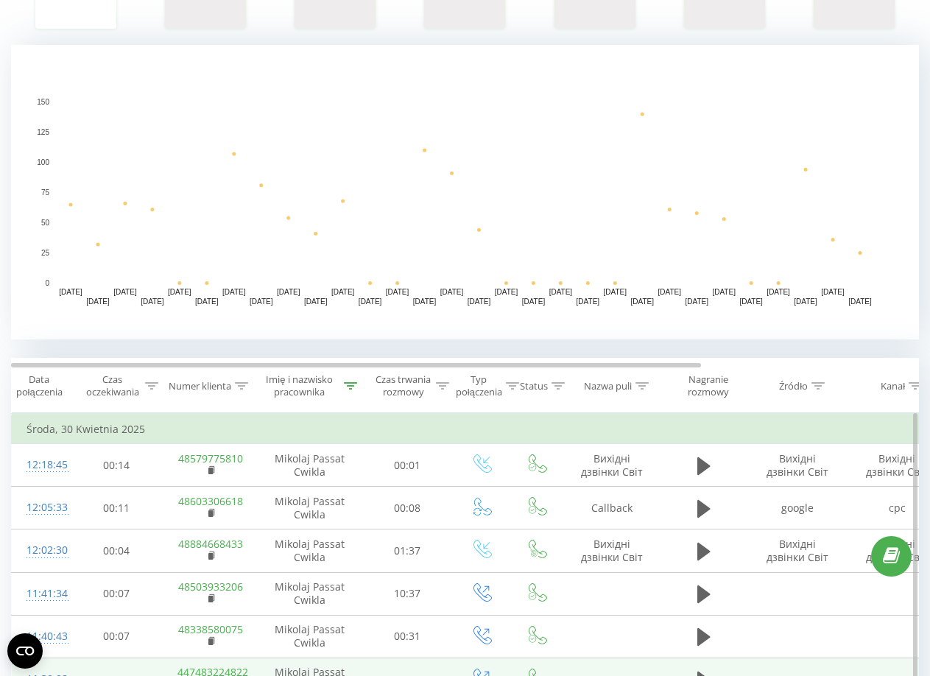
scroll to position [368, 0]
